Goal: Use online tool/utility: Utilize a website feature to perform a specific function

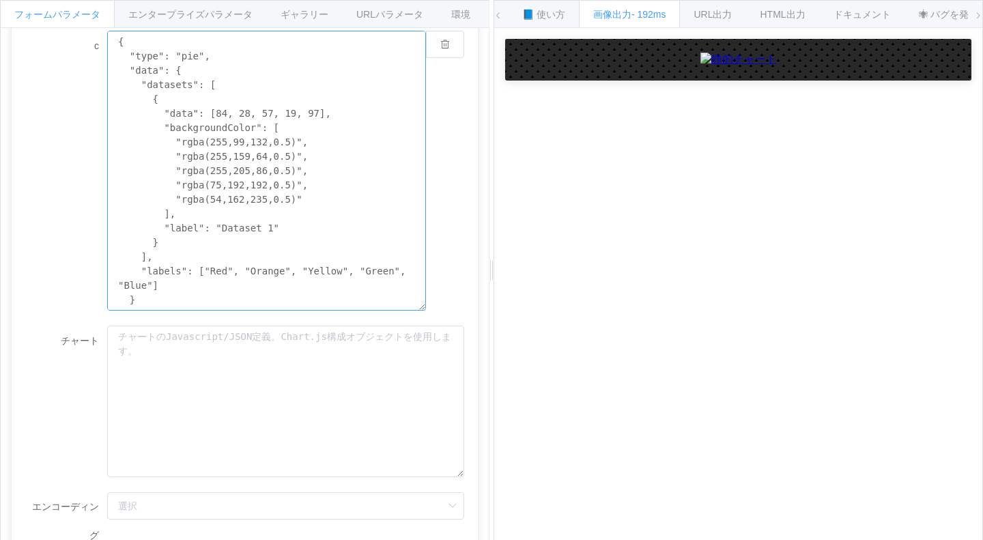
scroll to position [366, 0]
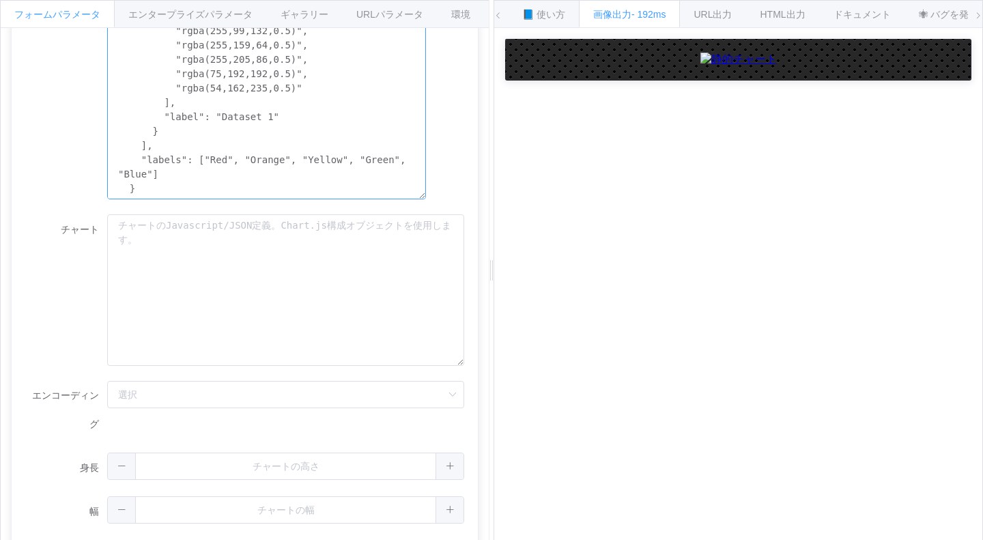
drag, startPoint x: 115, startPoint y: 293, endPoint x: 371, endPoint y: 572, distance: 378.2
click at [371, 539] on html "フォームパラメータ エンタープライズパラメータ ギャラリー URLパラメータ 環境 APIエンドポイント /chart.js/2.8.0 /チャート /cha…" at bounding box center [491, 270] width 983 height 540
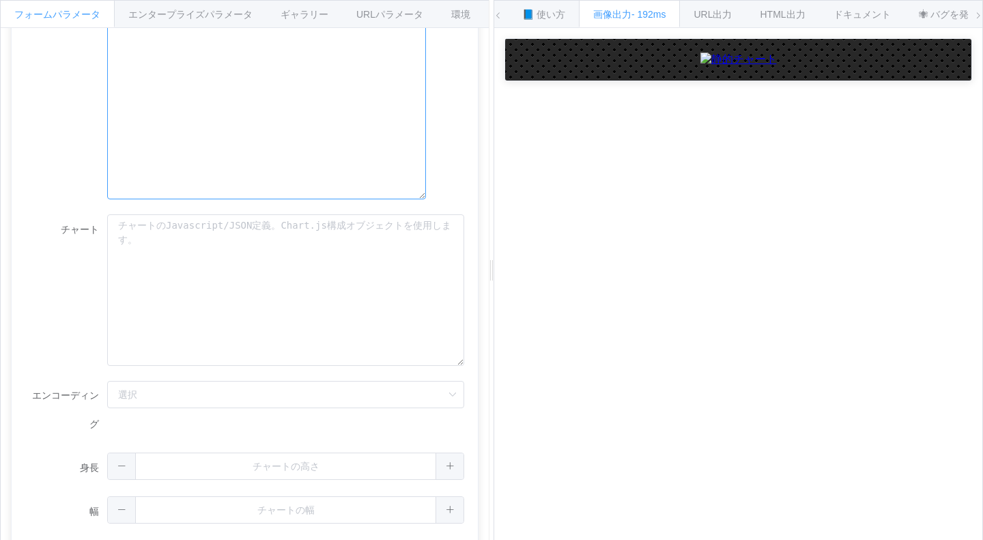
scroll to position [109, 0]
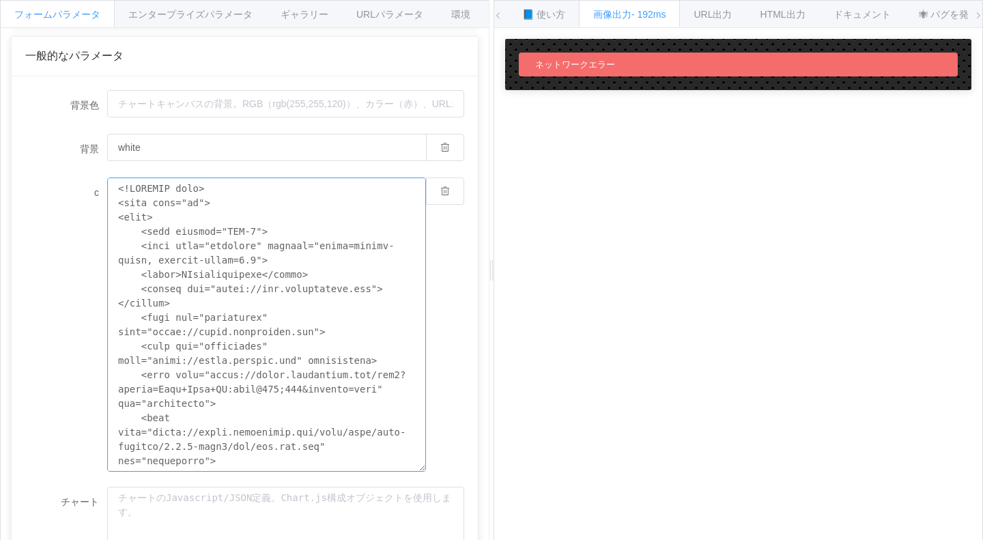
scroll to position [4895, 0]
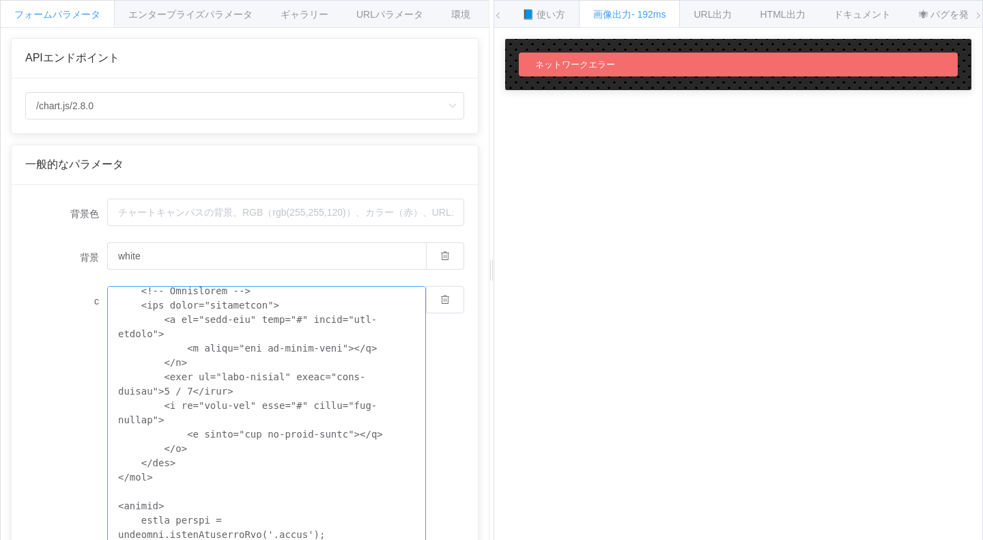
scroll to position [205, 0]
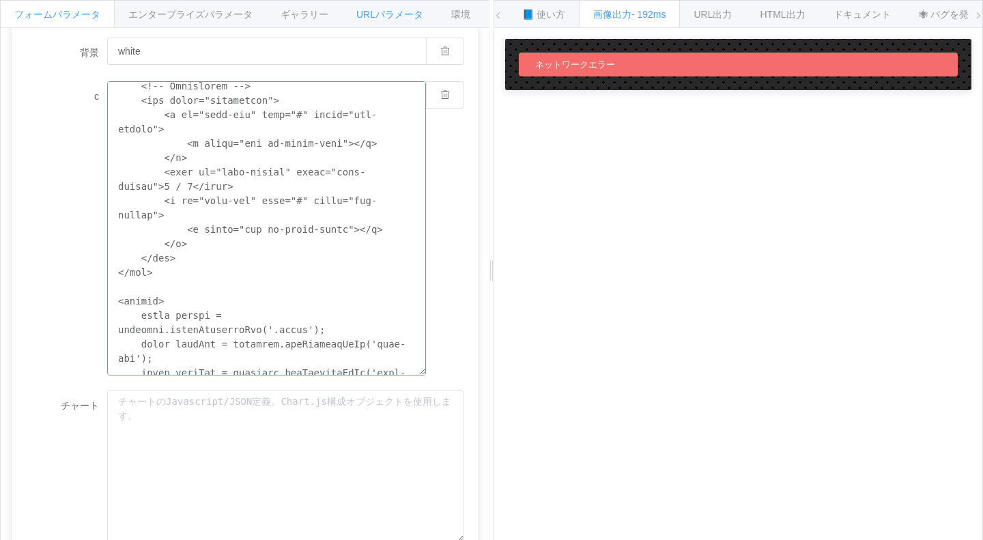
type textarea "<!LOREMIP dolo> <sita cons="ad"> <elit> <sedd eiusmod="TEM-4"> <inci utla="etdo…"
click at [404, 10] on font "URLパラメータ" at bounding box center [389, 14] width 67 height 11
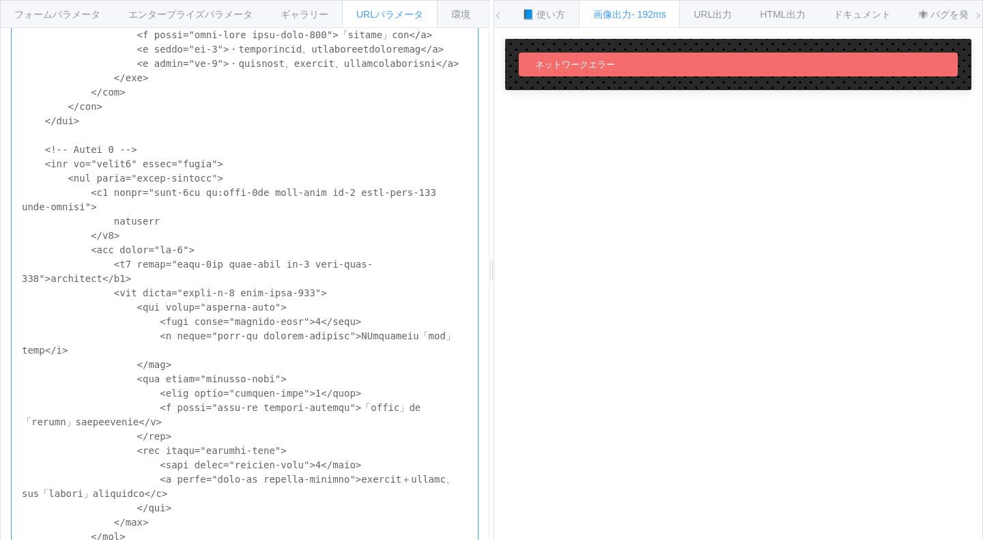
drag, startPoint x: 18, startPoint y: 48, endPoint x: 536, endPoint y: 572, distance: 735.9
click at [536, 539] on html "フォームパラメータ エンタープライズパラメータ ギャラリー URLパラメータ 環境 APIエンドポイント /chart.js/2.8.0 /チャート /cha…" at bounding box center [491, 270] width 983 height 540
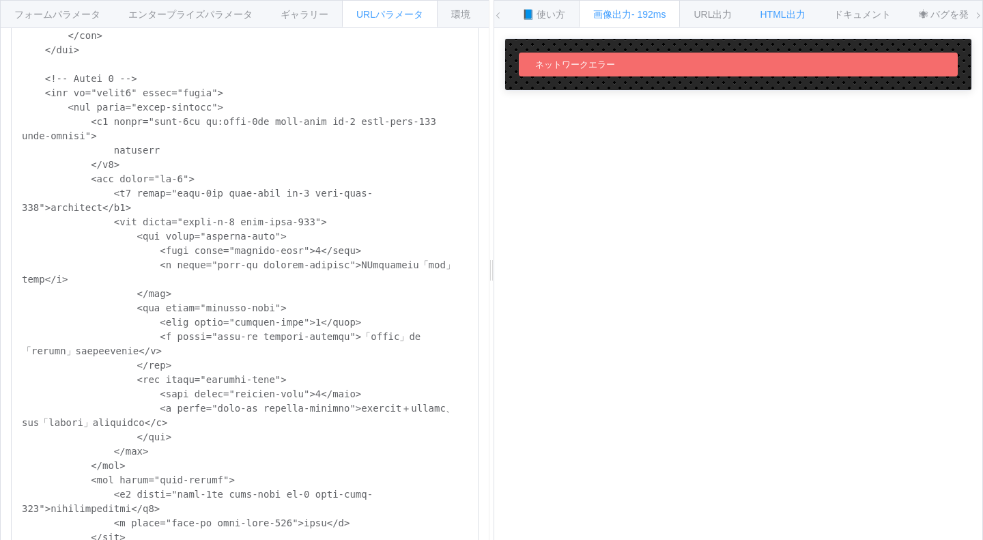
click at [783, 18] on font "HTML出力" at bounding box center [782, 14] width 45 height 11
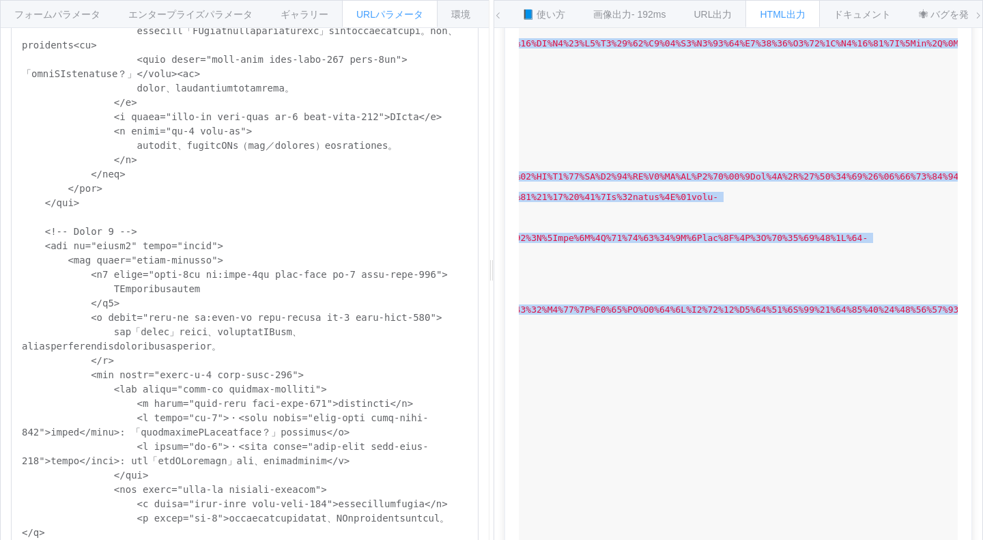
scroll to position [0, 3367]
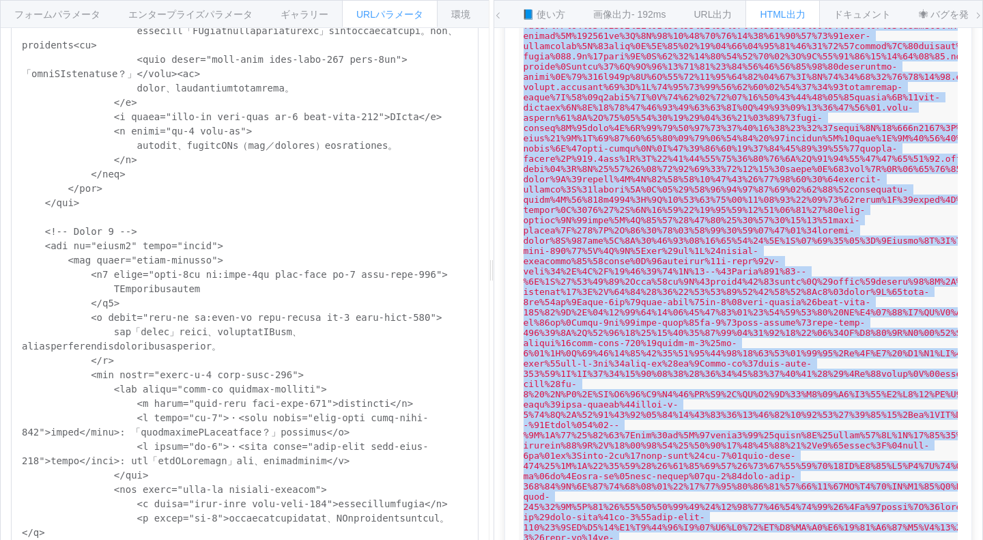
drag, startPoint x: 528, startPoint y: 96, endPoint x: 982, endPoint y: 572, distance: 657.9
click at [982, 539] on html "フォームパラメータ エンタープライズパラメータ ギャラリー URLパラメータ 環境 APIエンドポイント /chart.js/2.8.0 /チャート /cha…" at bounding box center [491, 270] width 983 height 540
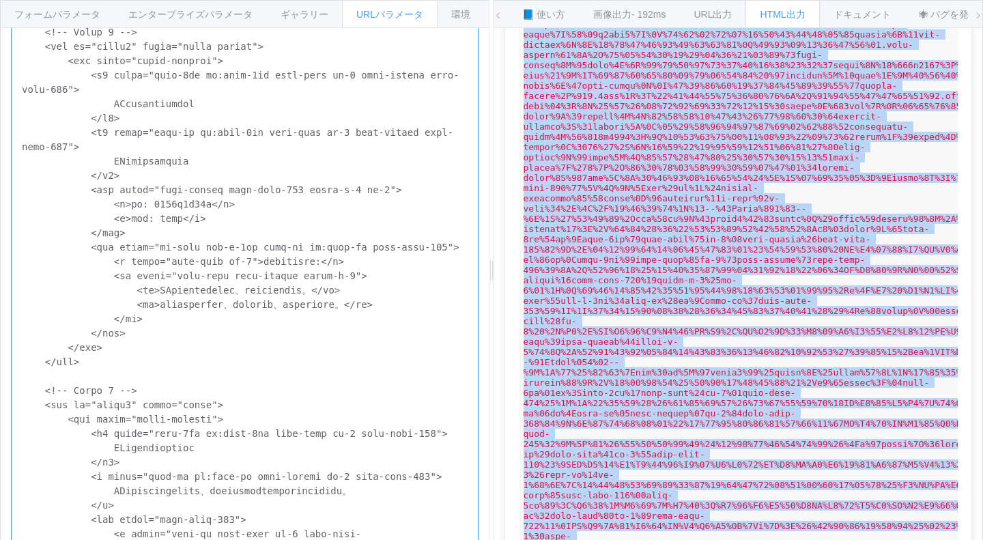
drag, startPoint x: 140, startPoint y: 136, endPoint x: 131, endPoint y: 139, distance: 9.3
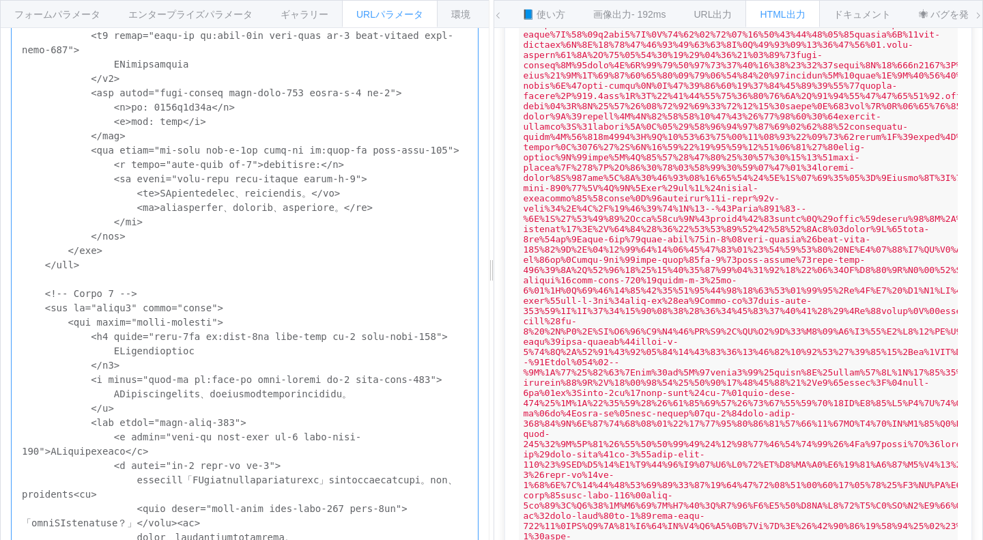
scroll to position [330, 0]
click at [538, 12] on font "📘 使い方" at bounding box center [543, 14] width 43 height 11
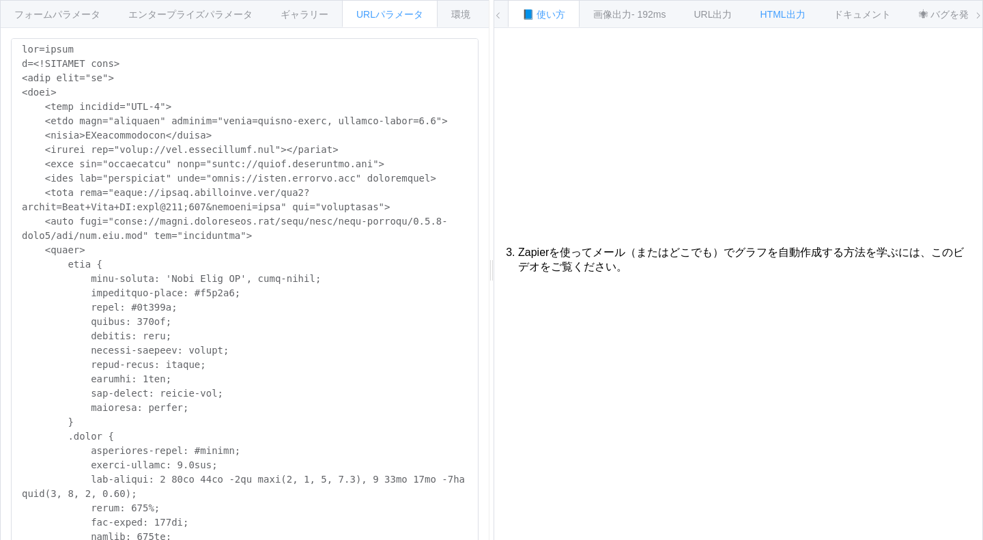
click at [769, 14] on font "HTML出力" at bounding box center [782, 14] width 45 height 11
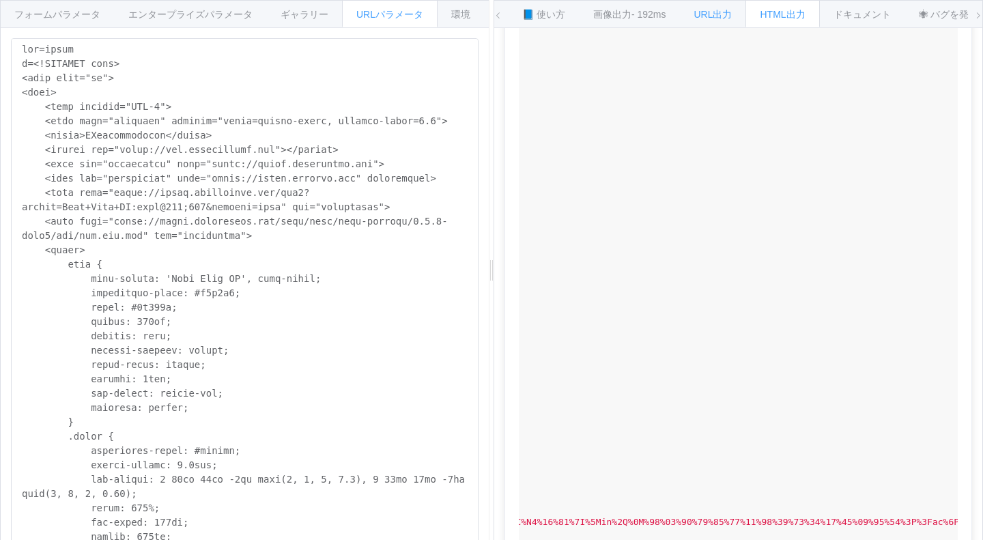
click at [703, 20] on div "URL出力" at bounding box center [712, 13] width 67 height 27
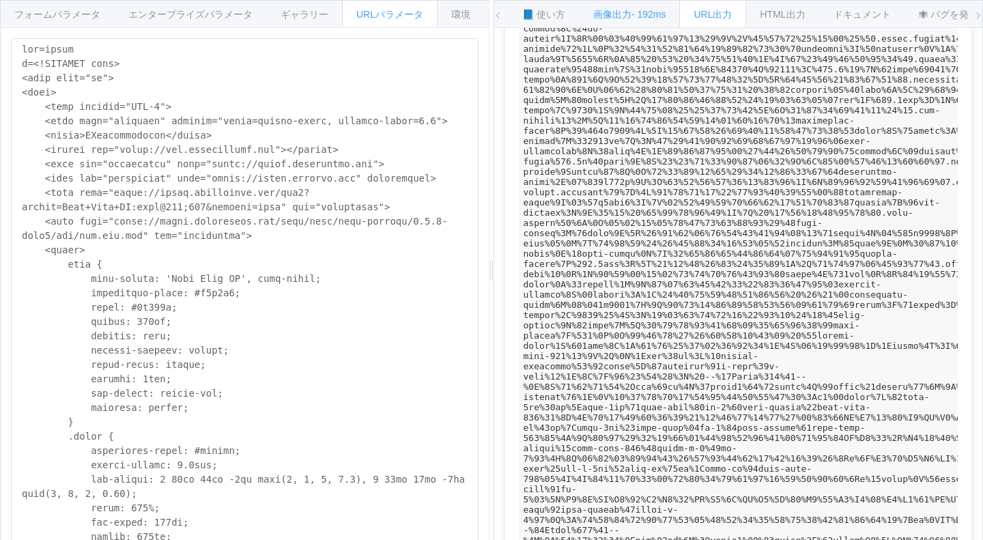
click at [622, 13] on font "画像出力" at bounding box center [612, 14] width 38 height 11
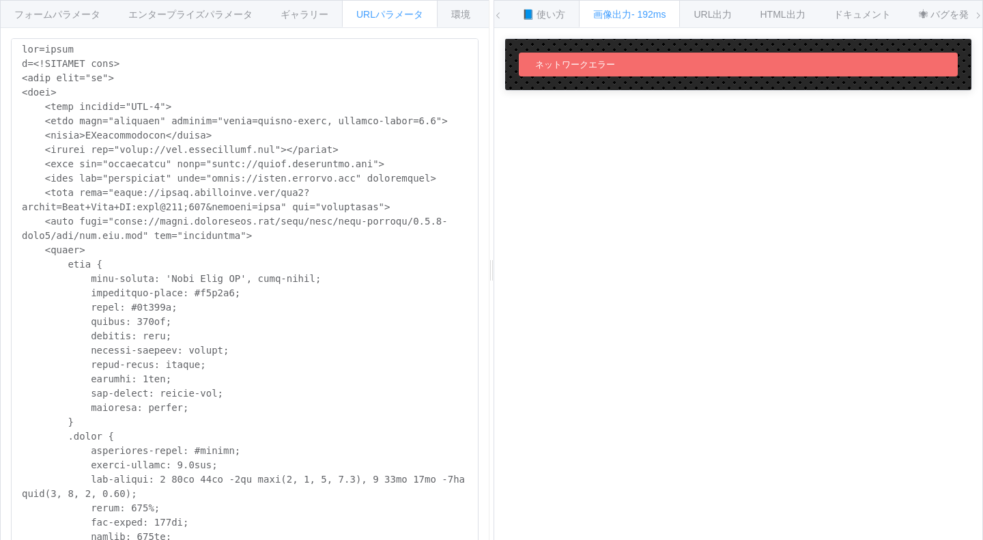
click at [494, 16] on icon at bounding box center [498, 16] width 8 height 8
click at [976, 13] on icon at bounding box center [978, 16] width 8 height 8
click at [76, 14] on font "フォームパラメータ" at bounding box center [57, 14] width 86 height 11
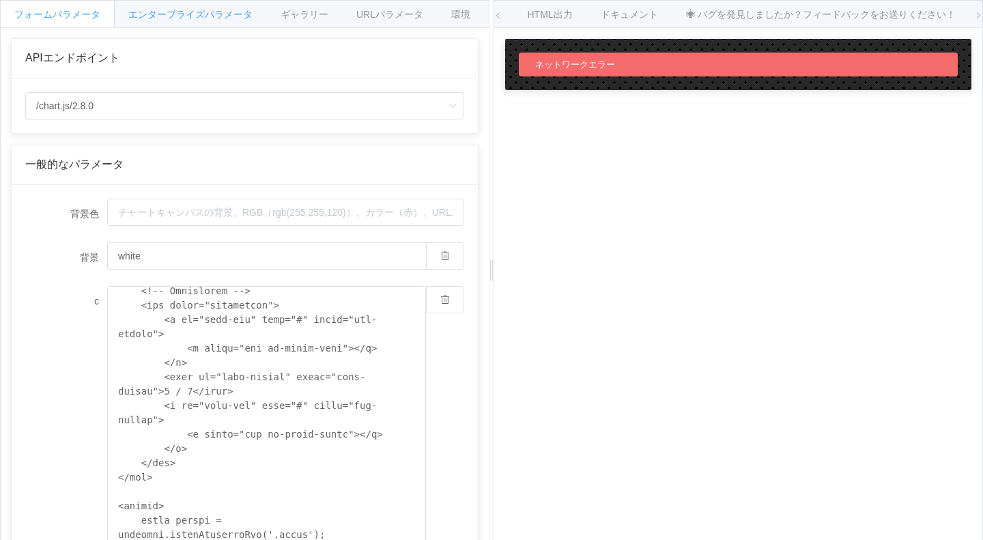
click at [175, 14] on font "エンタープライズパラメータ" at bounding box center [190, 14] width 124 height 11
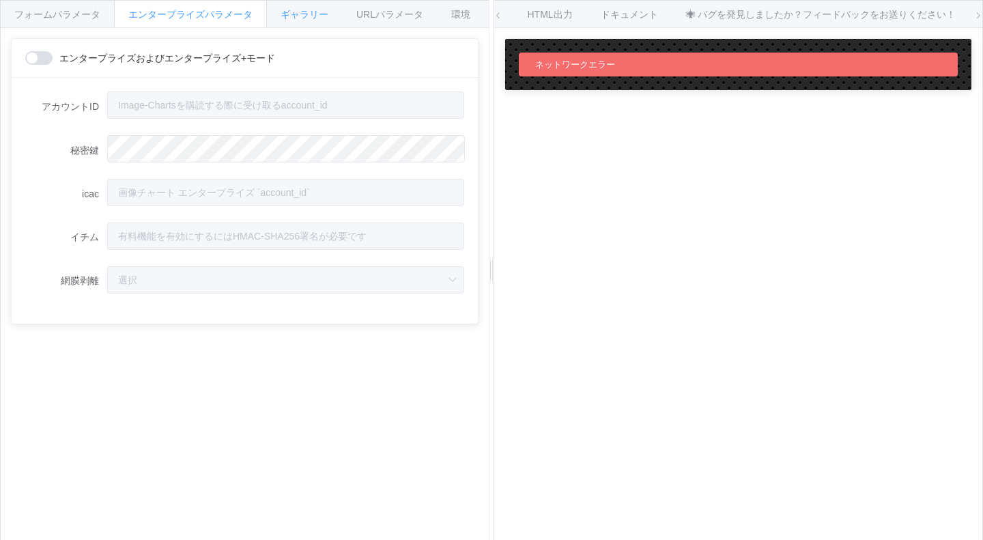
click at [293, 15] on font "ギャラリー" at bounding box center [304, 14] width 48 height 11
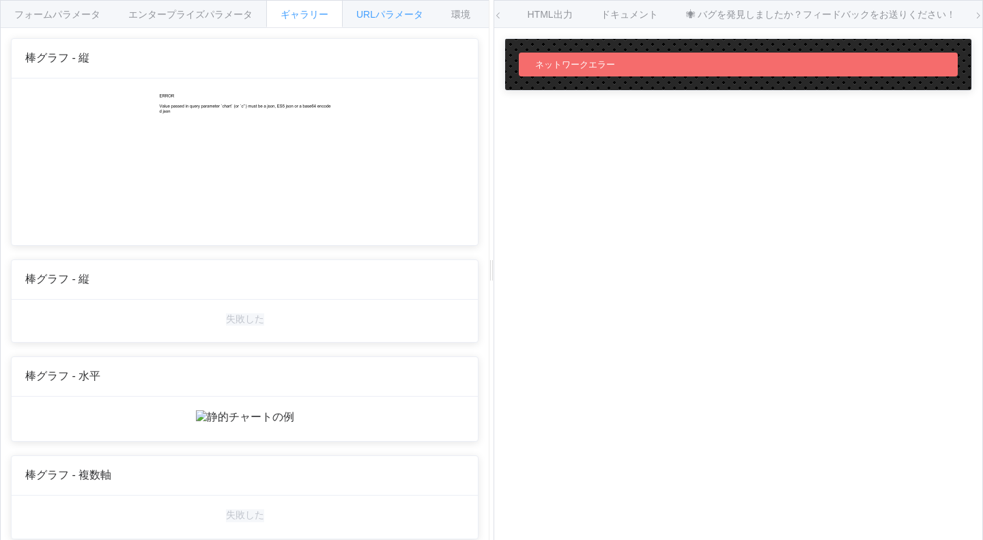
click at [371, 15] on font "URLパラメータ" at bounding box center [389, 14] width 67 height 11
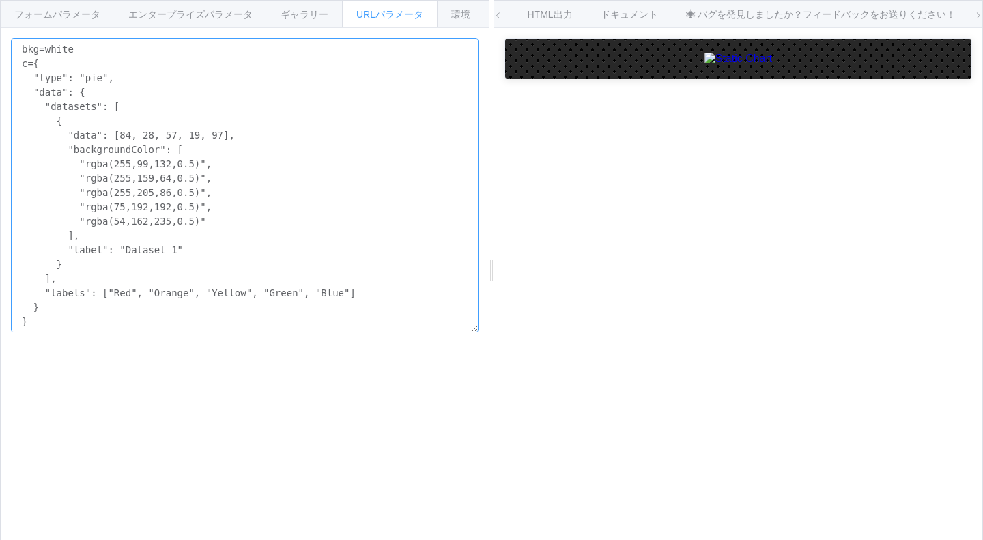
click at [173, 145] on textarea "bkg=white c={ "type": "pie", "data": { "datasets": [ { "data": [84, 28, 57, 19,…" at bounding box center [244, 185] width 467 height 294
click at [55, 111] on textarea "bkg=white c={ "type": "pie", "data": { "datasets": [ { "data": [84, 28, 57, 19,…" at bounding box center [244, 185] width 467 height 294
click at [83, 54] on textarea "bkg=white c={ "type": "pie", "data": { "datasets": [ { "data": [84, 28, 57, 19,…" at bounding box center [244, 185] width 467 height 294
click at [87, 91] on textarea "bkg=white c={ "type": "pie", "data": { "datasets": [ { "data": [84, 28, 57, 19,…" at bounding box center [244, 185] width 467 height 294
drag, startPoint x: 18, startPoint y: 47, endPoint x: 278, endPoint y: 362, distance: 409.1
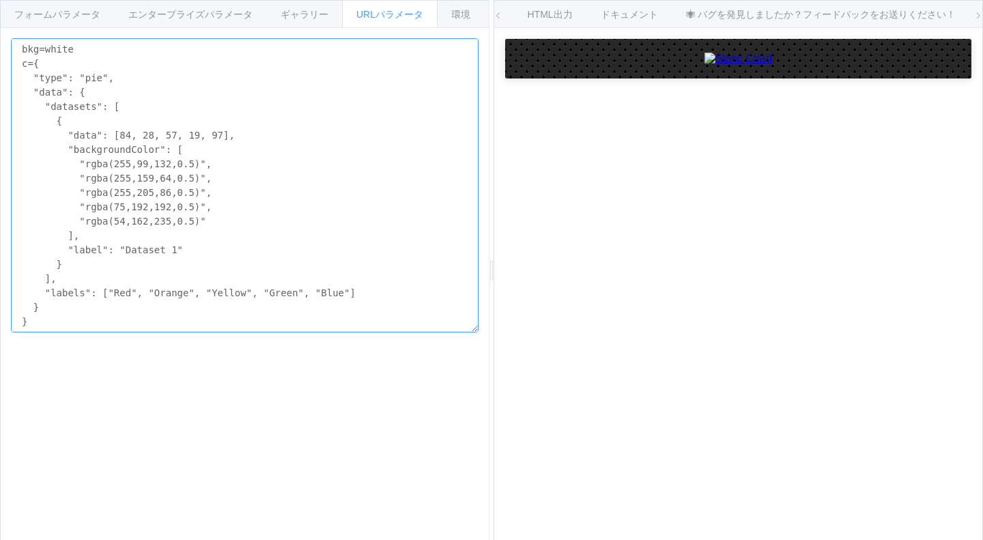
click at [278, 362] on div "APIエンドポイント /chart.js/2.8.0 /チャート /chart.js/2.8.0 一般的なパラメータ 背景色 背景 white c { "ty…" at bounding box center [245, 294] width 488 height 533
paste textarea "& c={type:'pie',data:{labels:['HTML','CSS','JavaScript'],datasets:[{data:[60,30…"
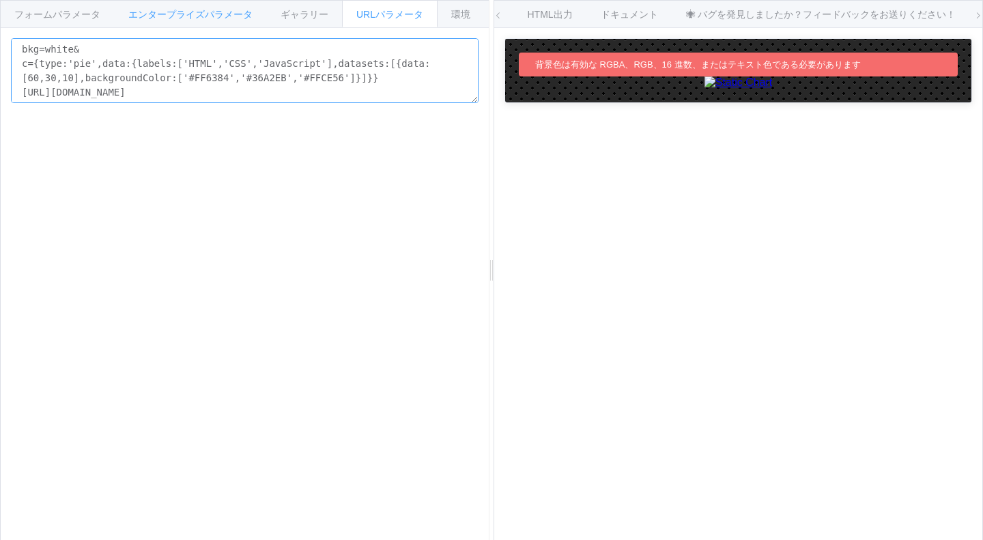
type textarea "bkg=white& c={type:'pie',data:{labels:['HTML','CSS','JavaScript'],datasets:[{da…"
